Goal: Check status: Check status

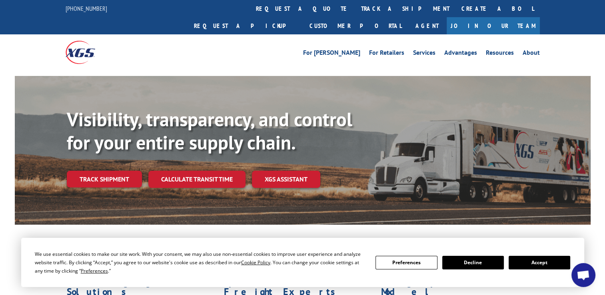
click at [110, 171] on link "Track shipment" at bounding box center [104, 179] width 75 height 17
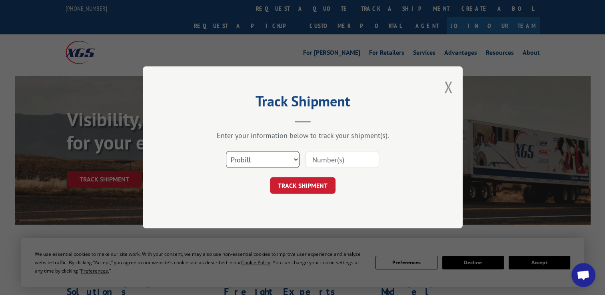
drag, startPoint x: 252, startPoint y: 162, endPoint x: 280, endPoint y: 160, distance: 27.6
click at [252, 162] on select "Select category... Probill BOL PO" at bounding box center [263, 159] width 74 height 17
select select "bol"
click at [226, 151] on select "Select category... Probill BOL PO" at bounding box center [263, 159] width 74 height 17
click at [322, 161] on input at bounding box center [342, 159] width 74 height 17
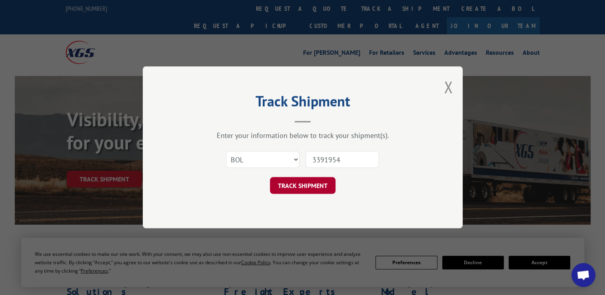
type input "3391954"
click at [309, 183] on button "TRACK SHIPMENT" at bounding box center [303, 185] width 66 height 17
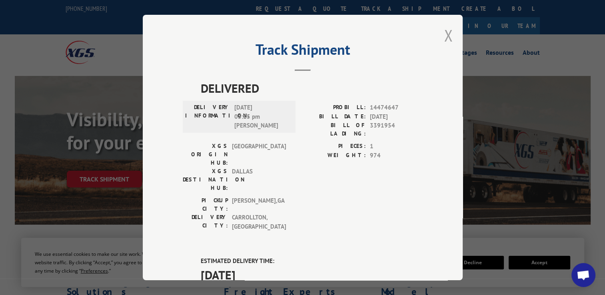
click at [446, 33] on button "Close modal" at bounding box center [448, 35] width 9 height 21
